Goal: Transaction & Acquisition: Purchase product/service

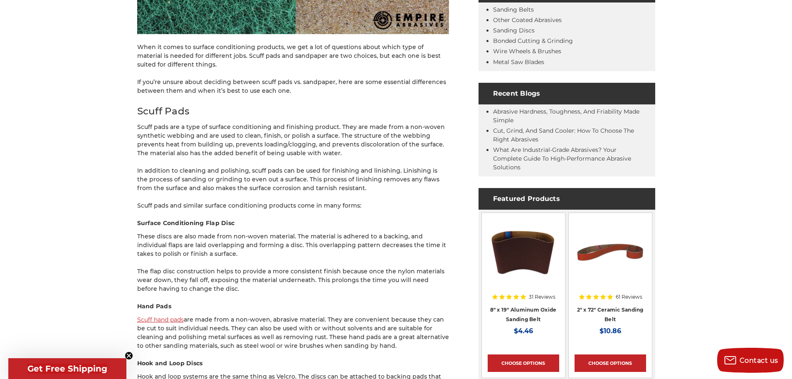
scroll to position [333, 0]
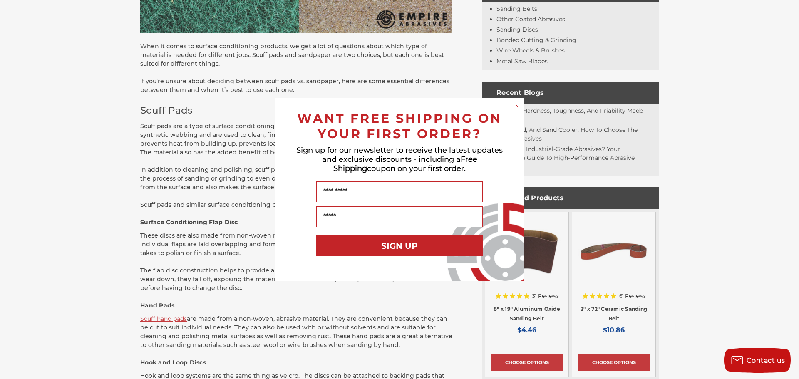
click at [166, 320] on div "Close dialog WANT FREE SHIPPING ON YOUR FIRST ORDER? Sign up for our newsletter…" at bounding box center [399, 189] width 799 height 379
click at [159, 319] on div "Close dialog WANT FREE SHIPPING ON YOUR FIRST ORDER? Sign up for our newsletter…" at bounding box center [399, 189] width 799 height 379
click at [515, 103] on circle "Close dialog" at bounding box center [517, 105] width 8 height 8
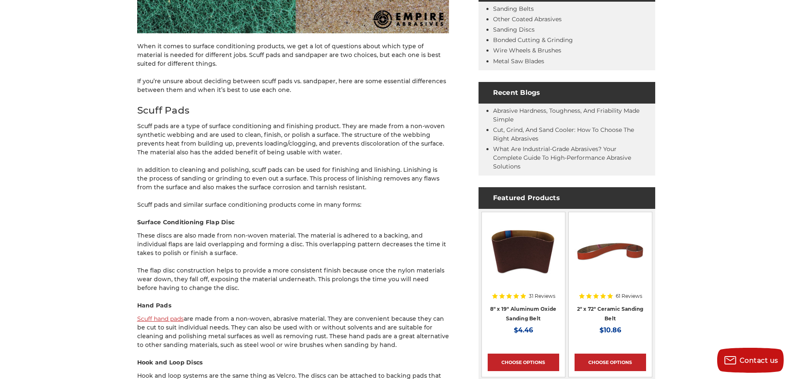
click at [148, 316] on link "Scuff hand pads" at bounding box center [160, 318] width 47 height 7
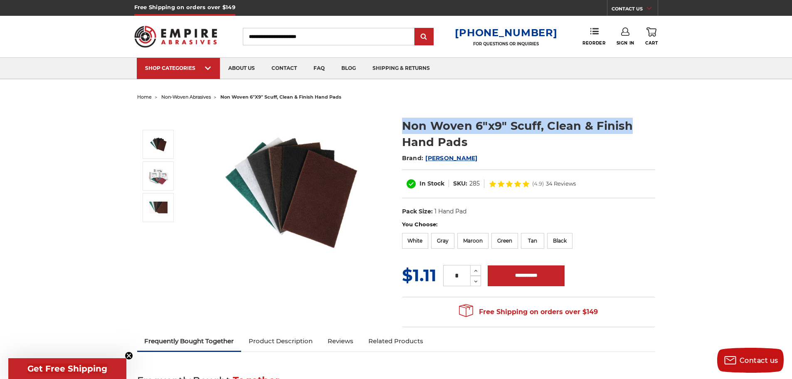
drag, startPoint x: 403, startPoint y: 124, endPoint x: 628, endPoint y: 127, distance: 225.0
click at [628, 127] on h1 "Non Woven 6"x9" Scuff, Clean & Finish Hand Pads" at bounding box center [528, 134] width 253 height 32
